Goal: Transaction & Acquisition: Purchase product/service

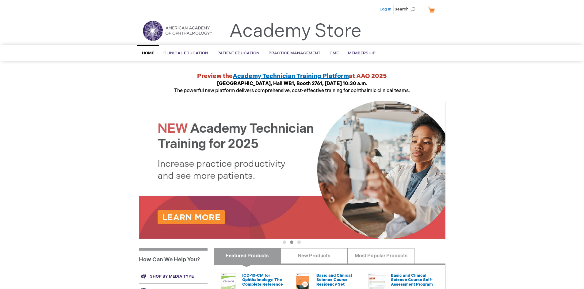
click at [386, 9] on link "Log In" at bounding box center [386, 9] width 12 height 5
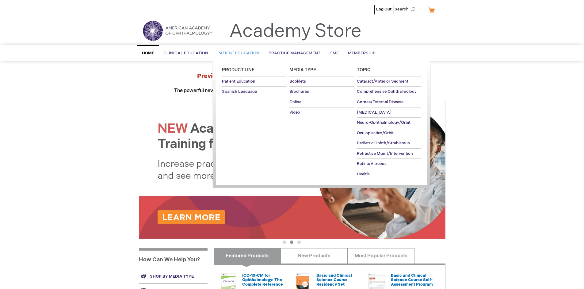
click at [237, 53] on span "Patient Education" at bounding box center [238, 53] width 42 height 5
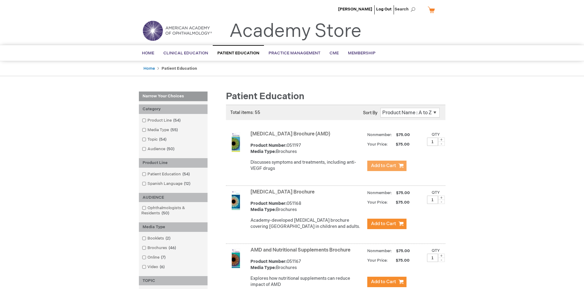
click at [387, 166] on span "Add to Cart" at bounding box center [383, 166] width 25 height 6
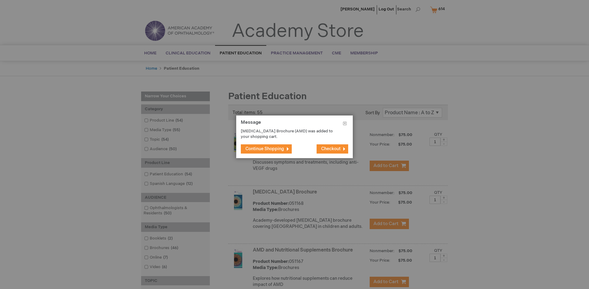
click at [265, 148] on span "Continue Shopping" at bounding box center [264, 148] width 39 height 5
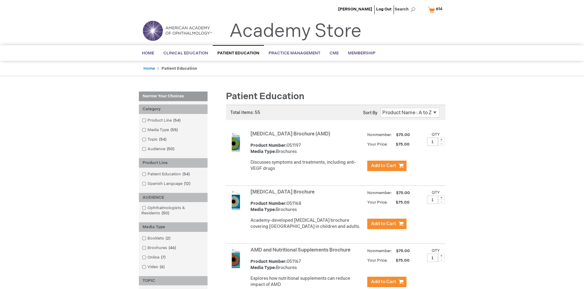
click at [302, 253] on link "AMD and Nutritional Supplements Brochure" at bounding box center [301, 250] width 100 height 6
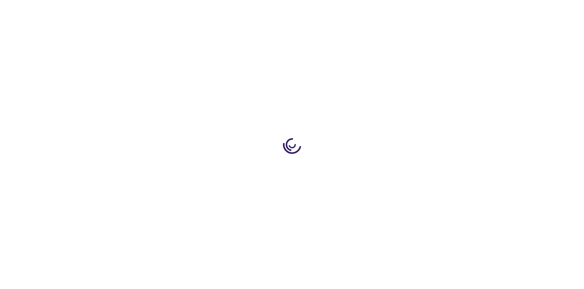
type input "1"
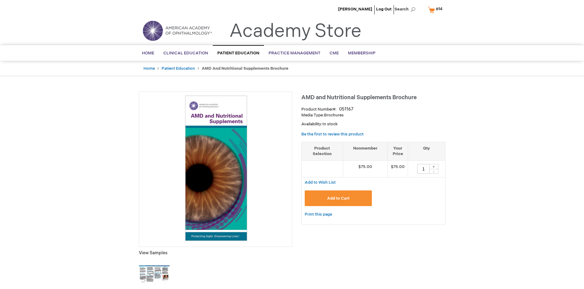
click at [338, 198] on span "Add to Cart" at bounding box center [338, 198] width 22 height 5
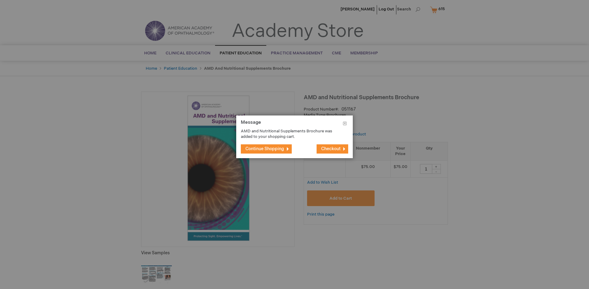
click at [265, 148] on span "Continue Shopping" at bounding box center [264, 148] width 39 height 5
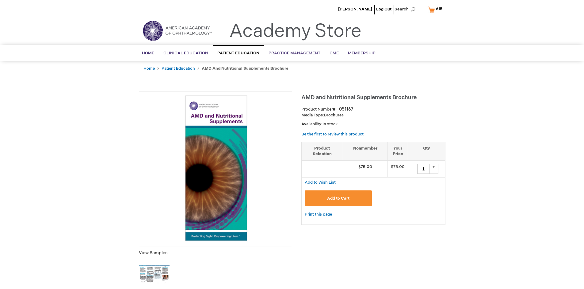
click at [436, 10] on span "615" at bounding box center [439, 8] width 6 height 5
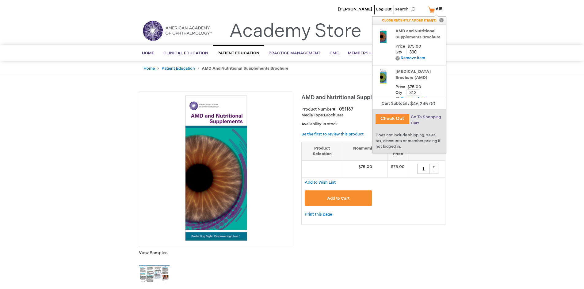
click at [426, 117] on span "Go To Shopping Cart" at bounding box center [426, 119] width 30 height 11
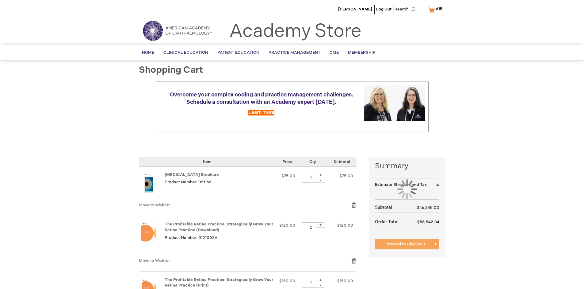
click at [405, 244] on span "Proceed to Checkout" at bounding box center [406, 243] width 40 height 5
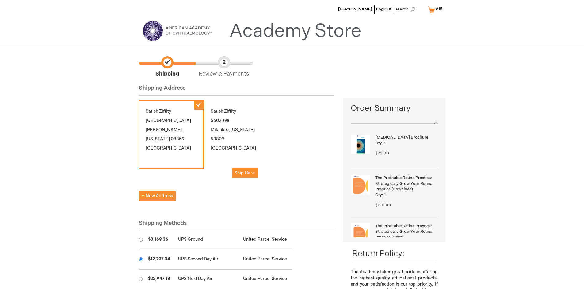
click at [141, 259] on input "radio" at bounding box center [141, 259] width 4 height 4
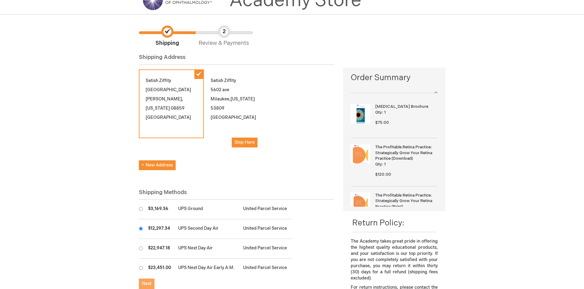
click at [147, 283] on span "Next" at bounding box center [147, 283] width 10 height 5
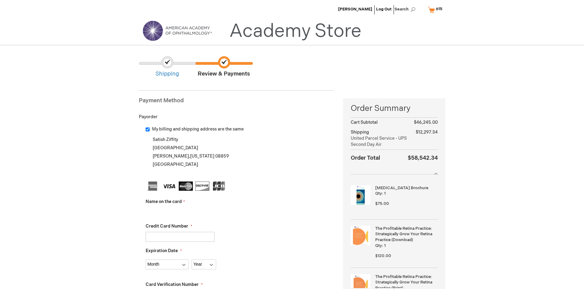
click at [180, 212] on input "Name on the card" at bounding box center [180, 212] width 69 height 10
